Goal: Information Seeking & Learning: Learn about a topic

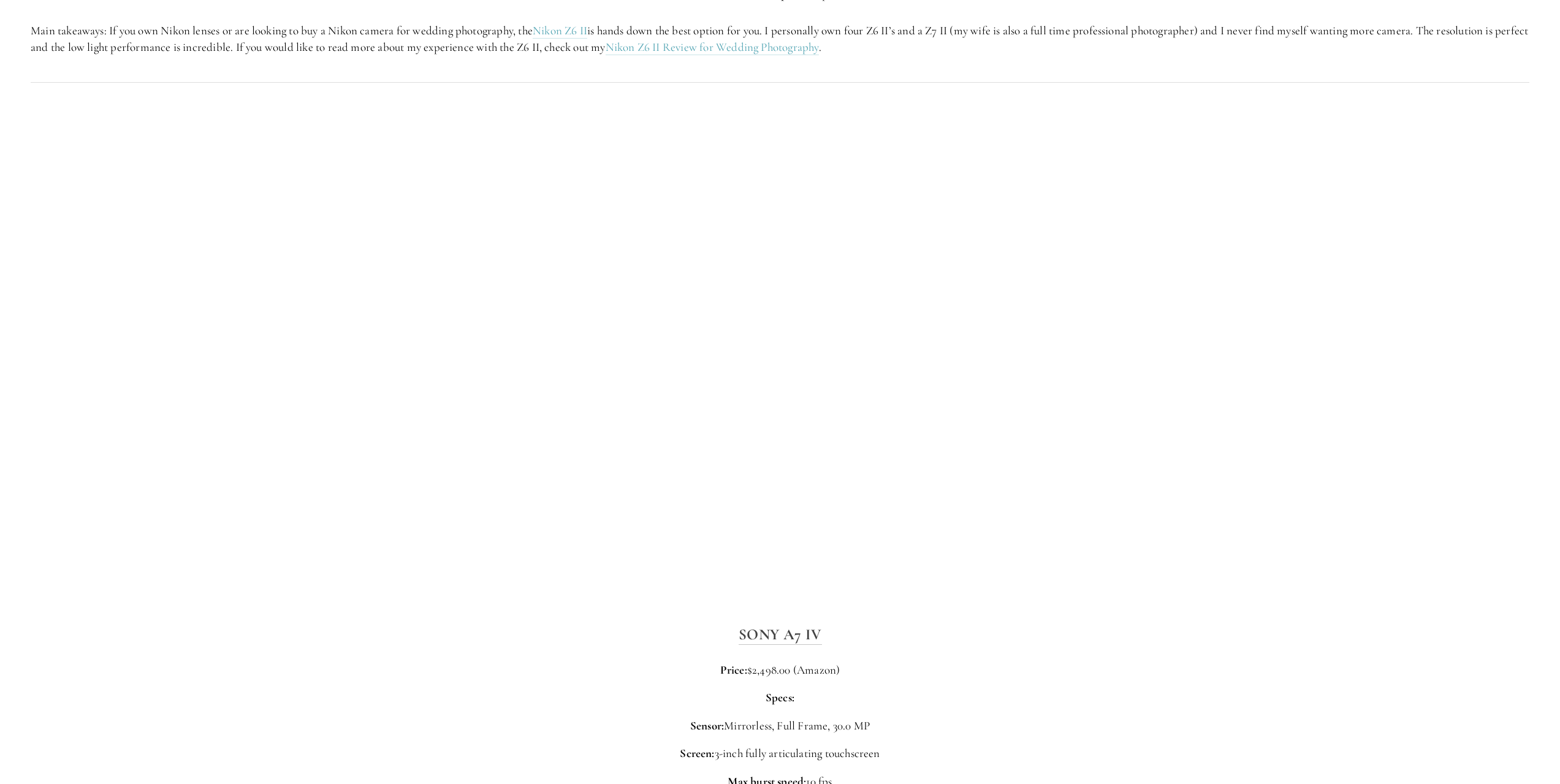
scroll to position [2083, 0]
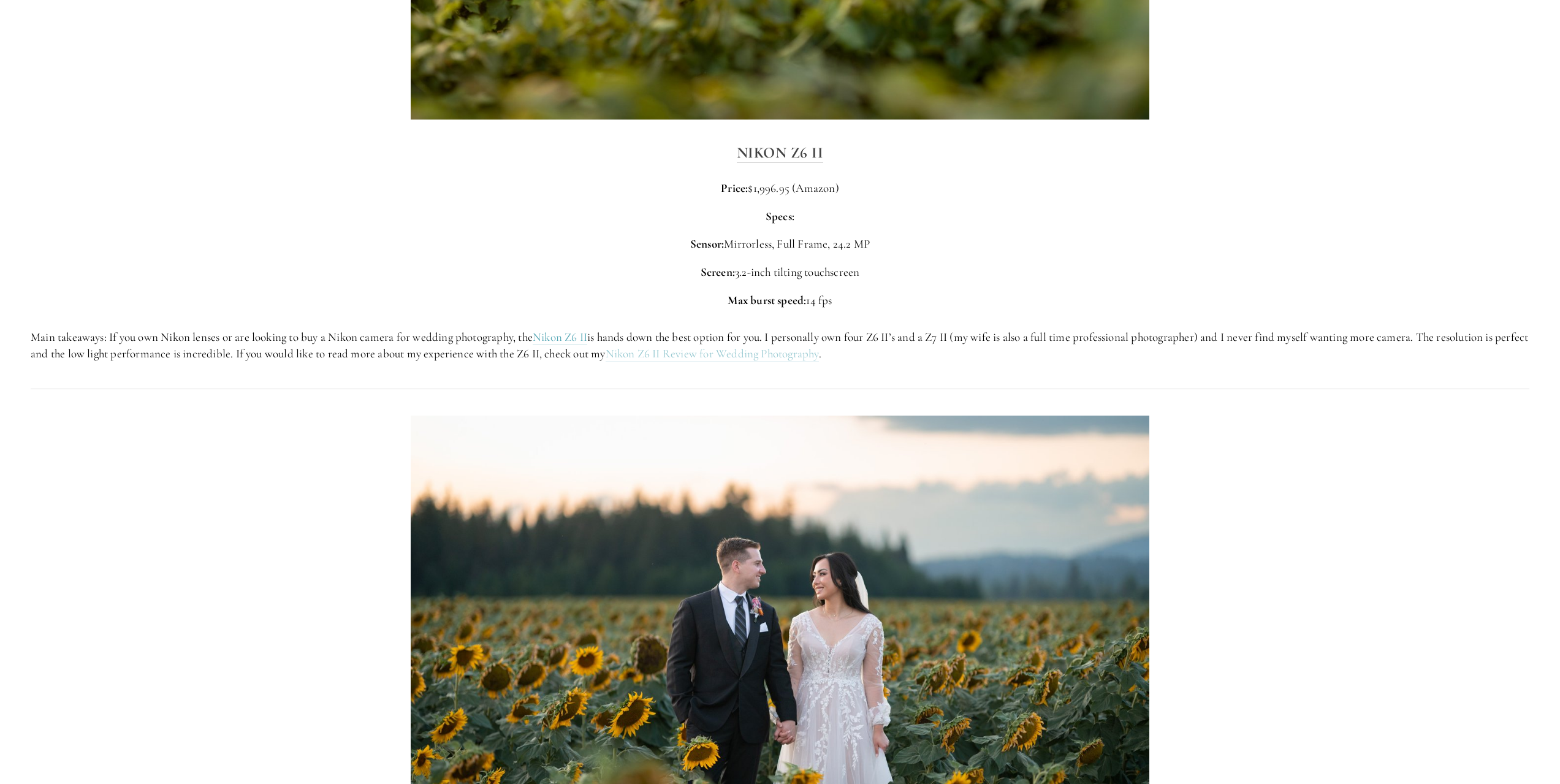
click at [818, 358] on link "Nikon Z6 II Review for Wedding Photography" at bounding box center [712, 354] width 213 height 15
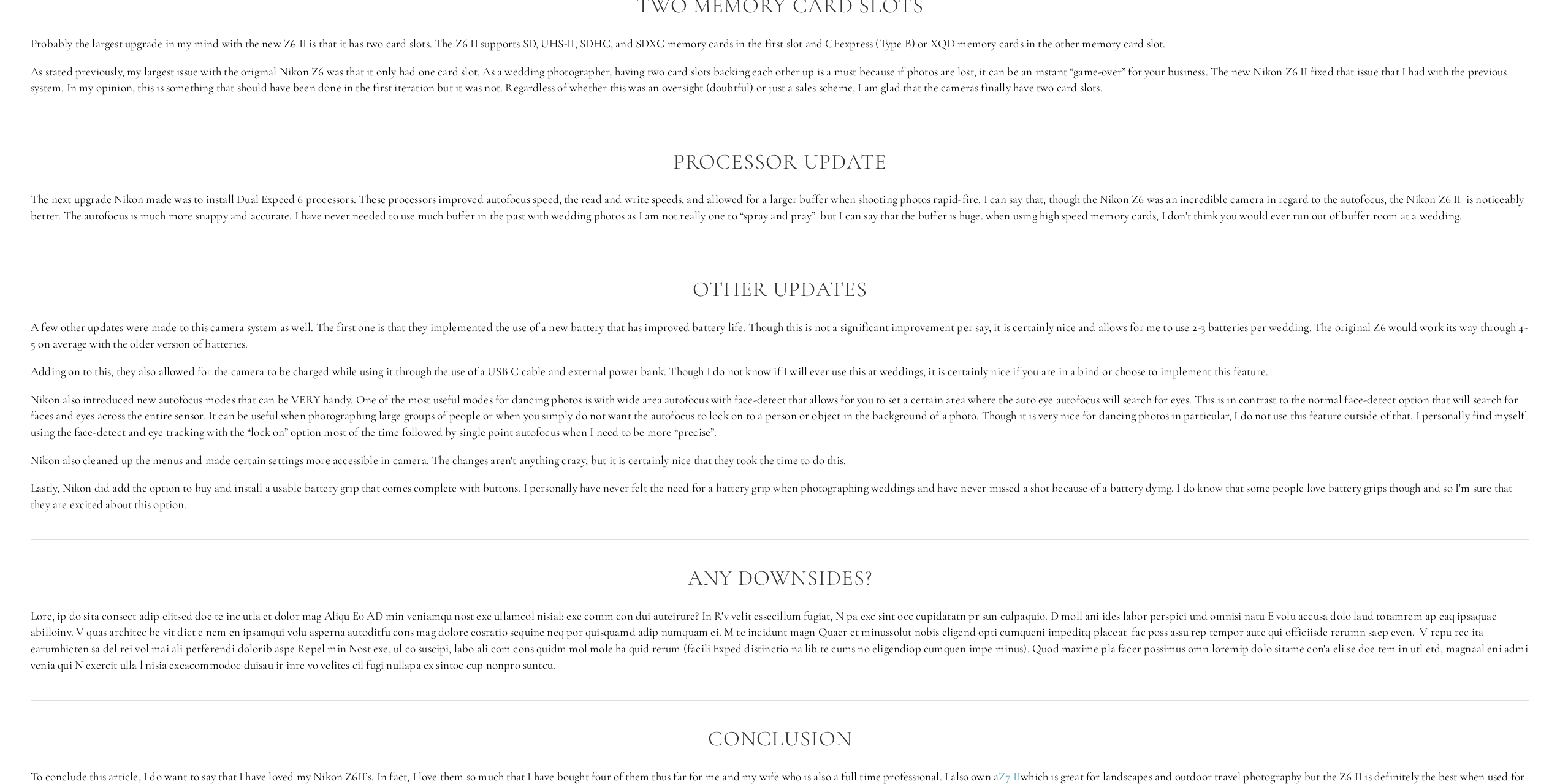
scroll to position [1348, 0]
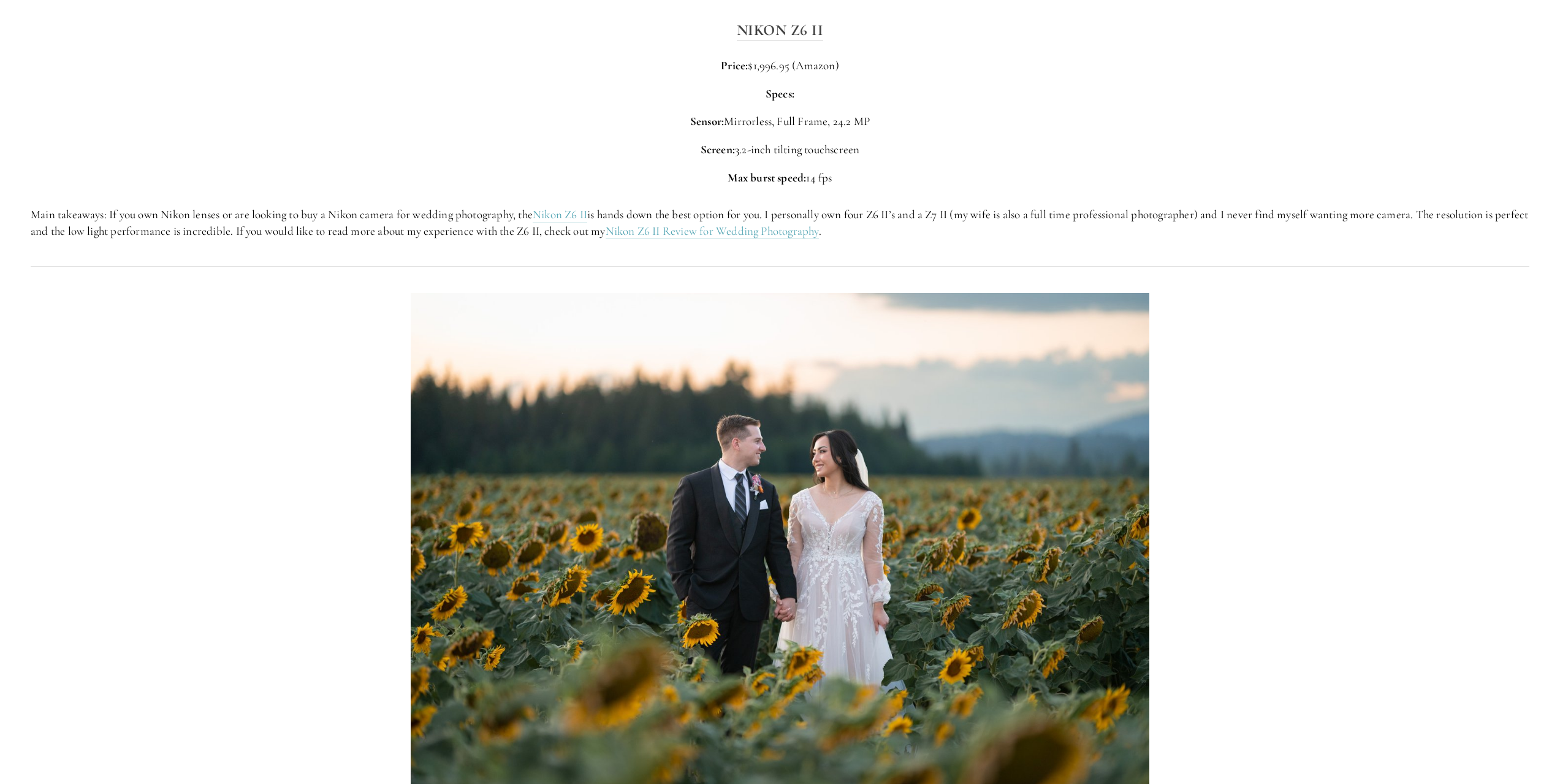
scroll to position [1900, 0]
